Goal: Navigation & Orientation: Find specific page/section

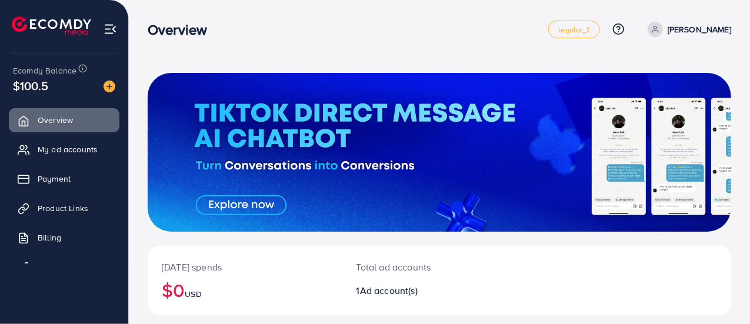
scroll to position [186, 0]
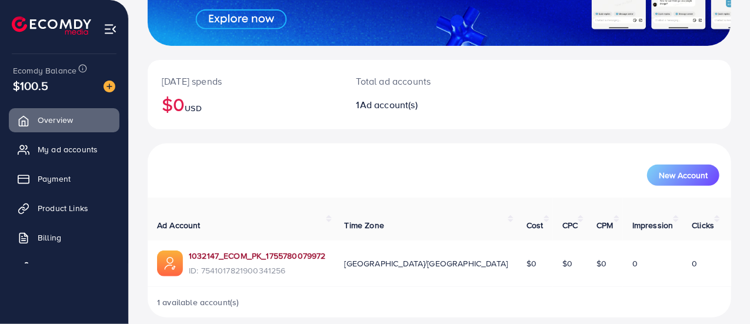
click at [228, 250] on link "1032147_ECOM_PK_1755780079972" at bounding box center [257, 256] width 137 height 12
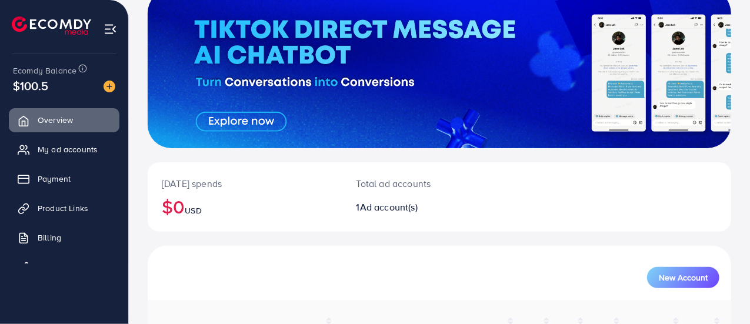
scroll to position [186, 0]
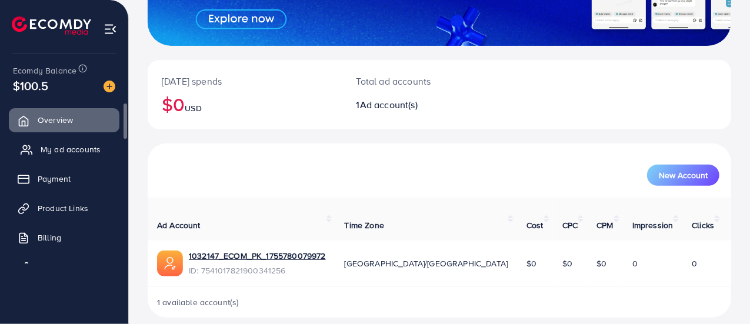
click at [59, 149] on span "My ad accounts" at bounding box center [71, 150] width 60 height 12
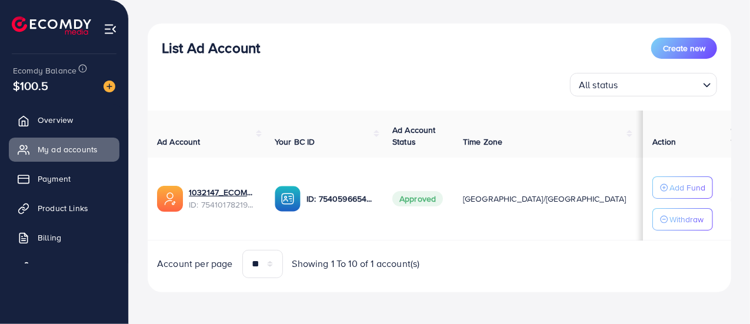
scroll to position [120, 0]
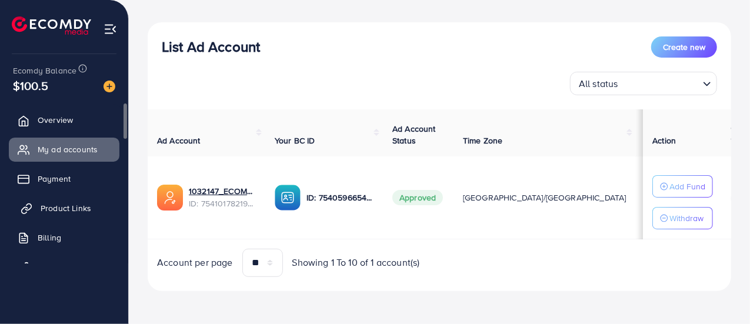
click at [59, 208] on span "Product Links" at bounding box center [66, 208] width 51 height 12
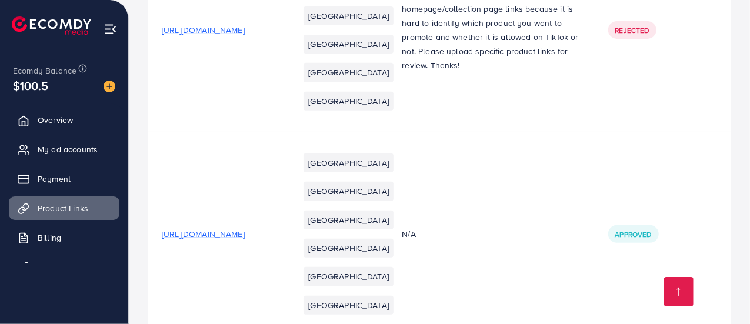
scroll to position [61, 0]
